Goal: Task Accomplishment & Management: Use online tool/utility

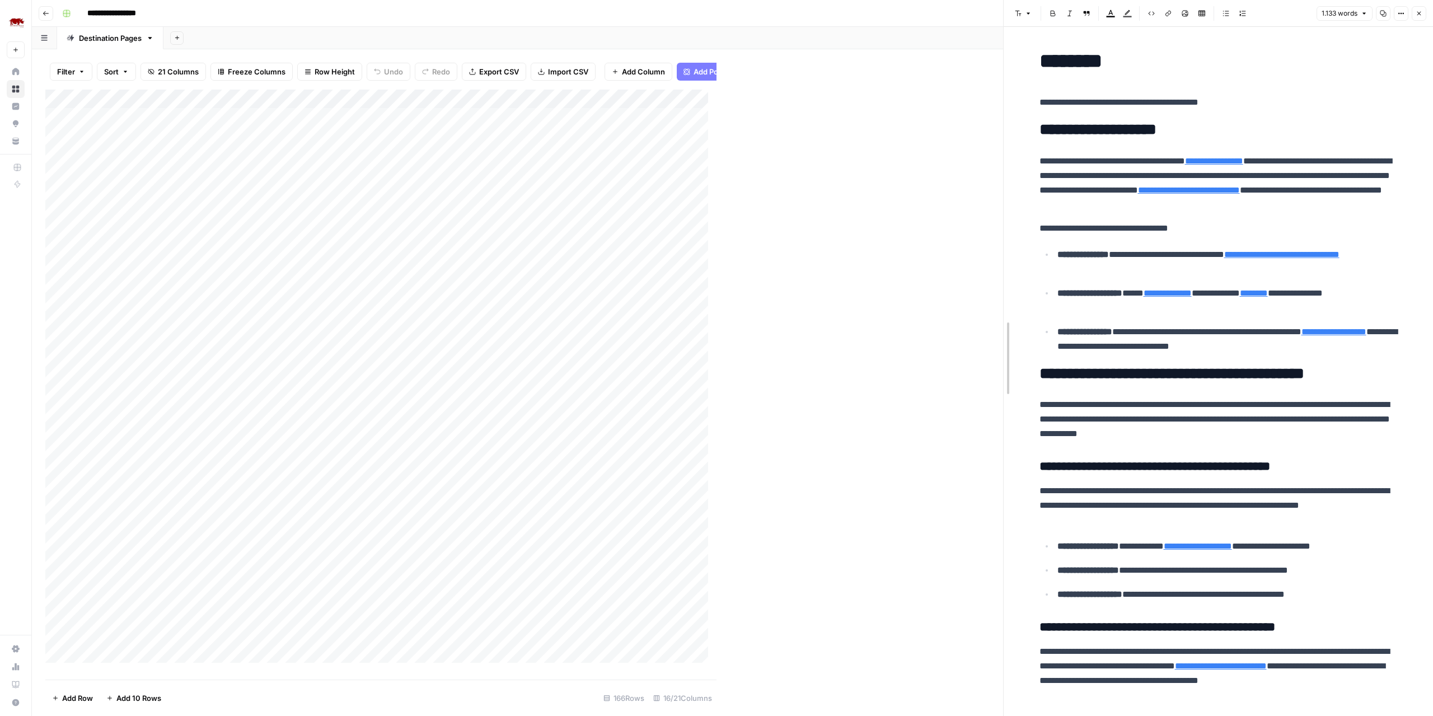
drag, startPoint x: 716, startPoint y: 268, endPoint x: 1002, endPoint y: 260, distance: 286.8
click at [1002, 260] on div at bounding box center [1003, 358] width 11 height 716
click at [870, 119] on div "Add Column" at bounding box center [524, 385] width 958 height 591
click at [884, 118] on div "Add Column" at bounding box center [524, 385] width 958 height 591
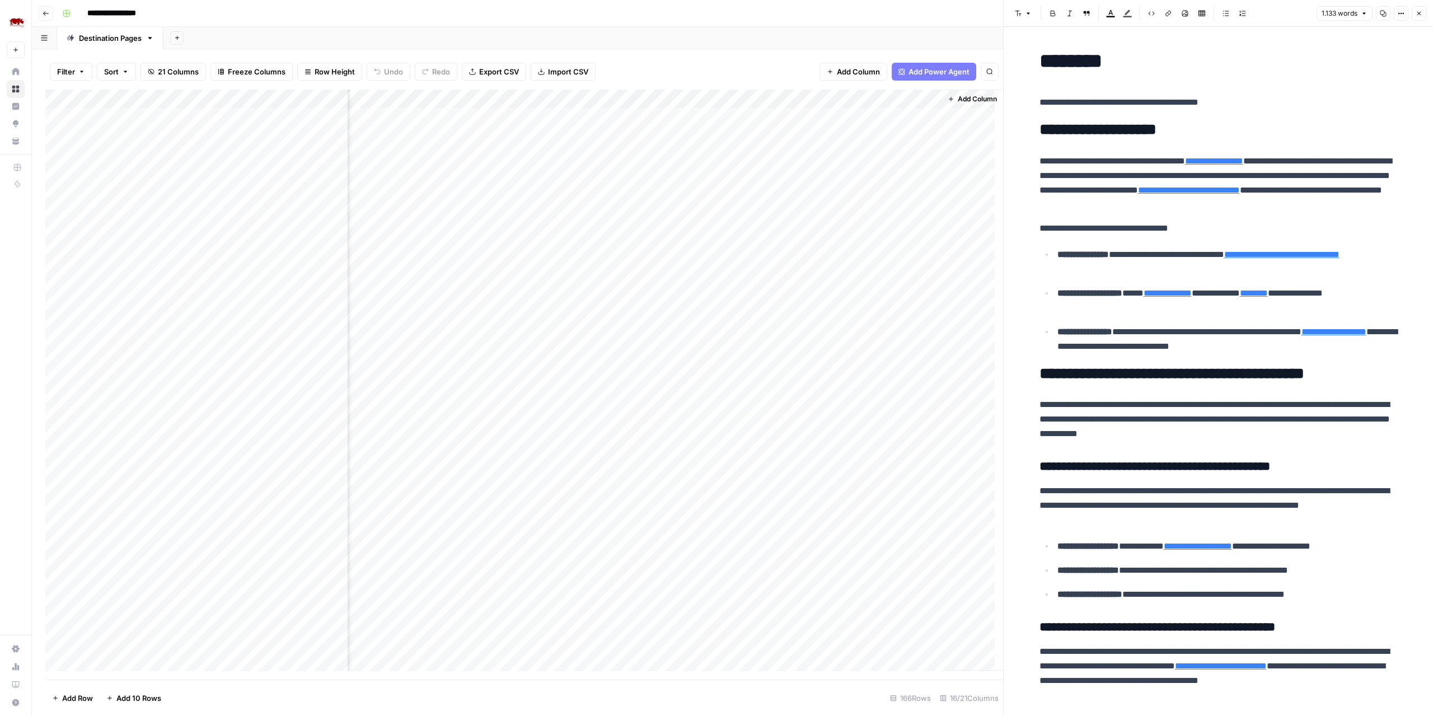
click at [884, 118] on div "Add Column" at bounding box center [524, 385] width 958 height 591
click at [960, 179] on div "Add Column" at bounding box center [973, 380] width 62 height 581
click at [923, 117] on div "Add Column" at bounding box center [524, 385] width 958 height 591
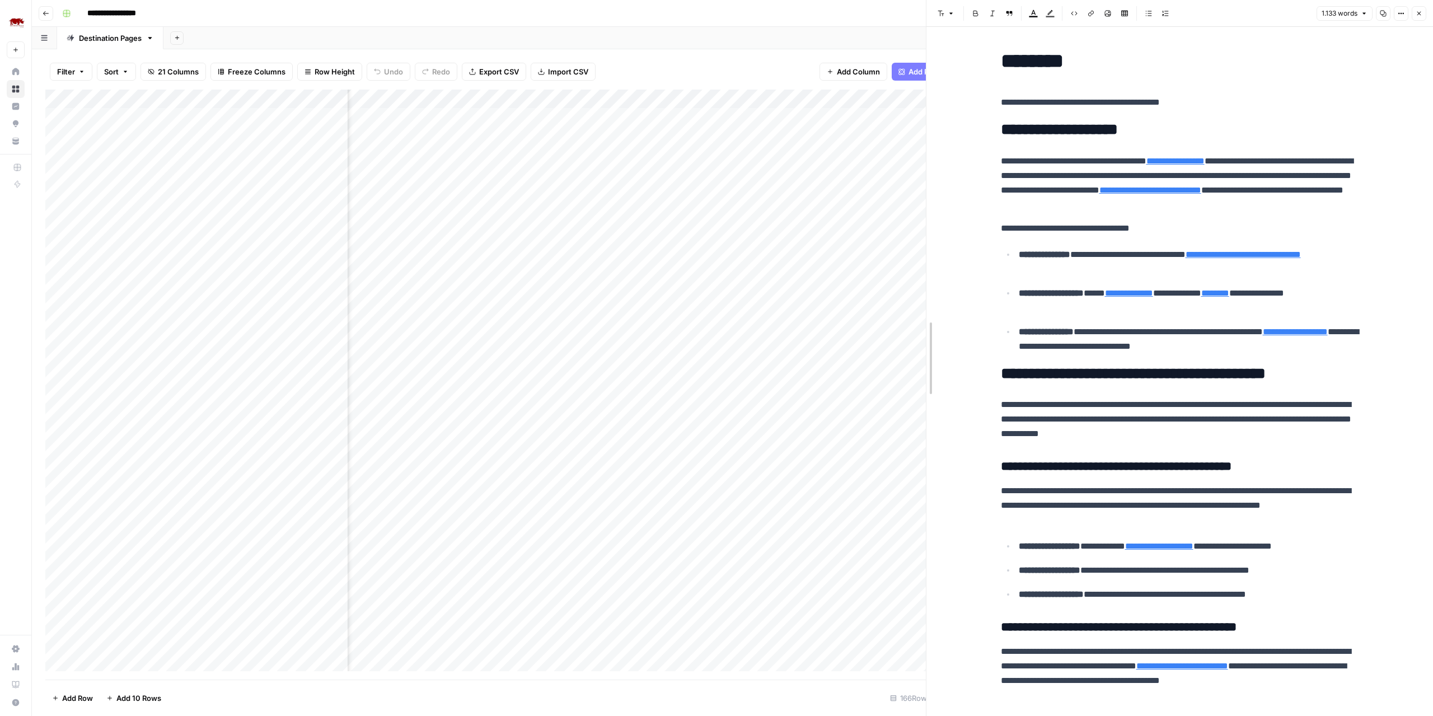
drag, startPoint x: 1005, startPoint y: 220, endPoint x: 927, endPoint y: 225, distance: 77.4
